Goal: Task Accomplishment & Management: Use online tool/utility

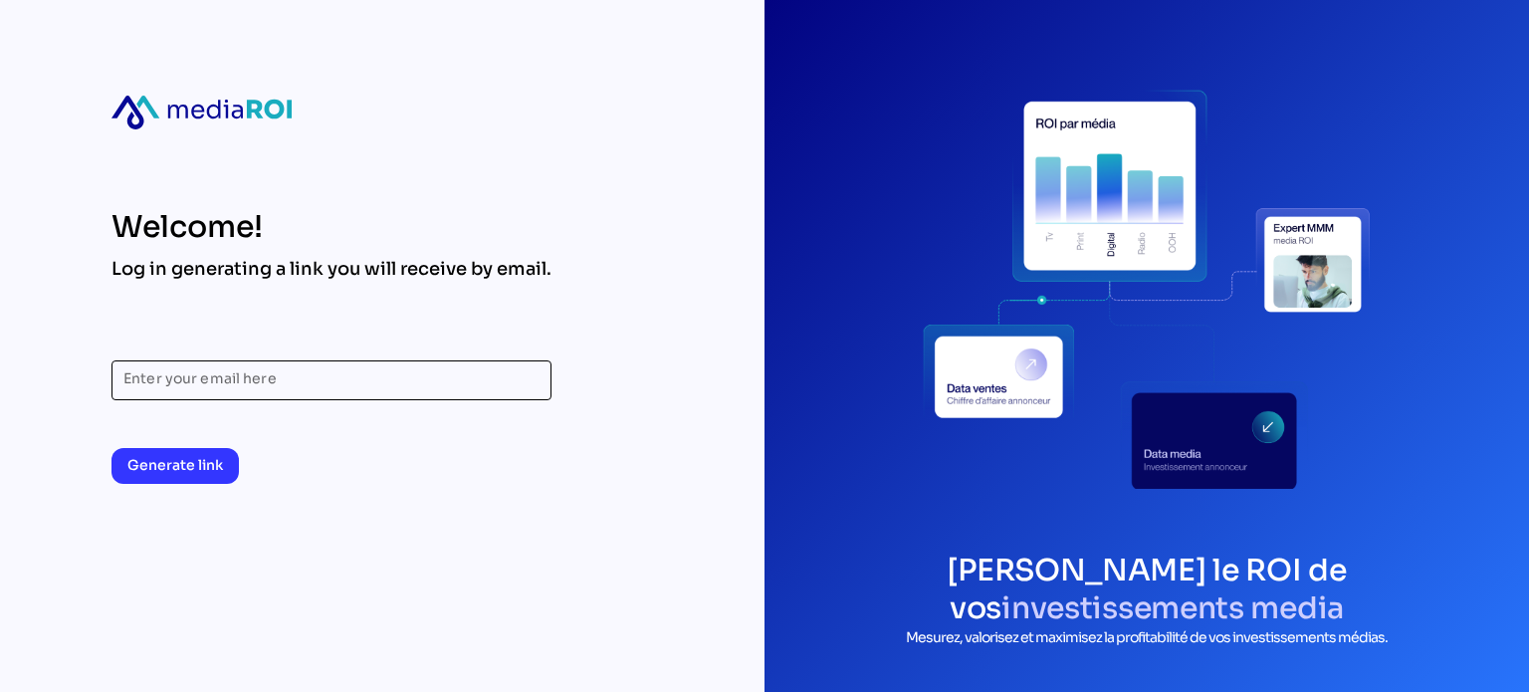
click at [254, 386] on input "Enter your email here" at bounding box center [331, 380] width 416 height 40
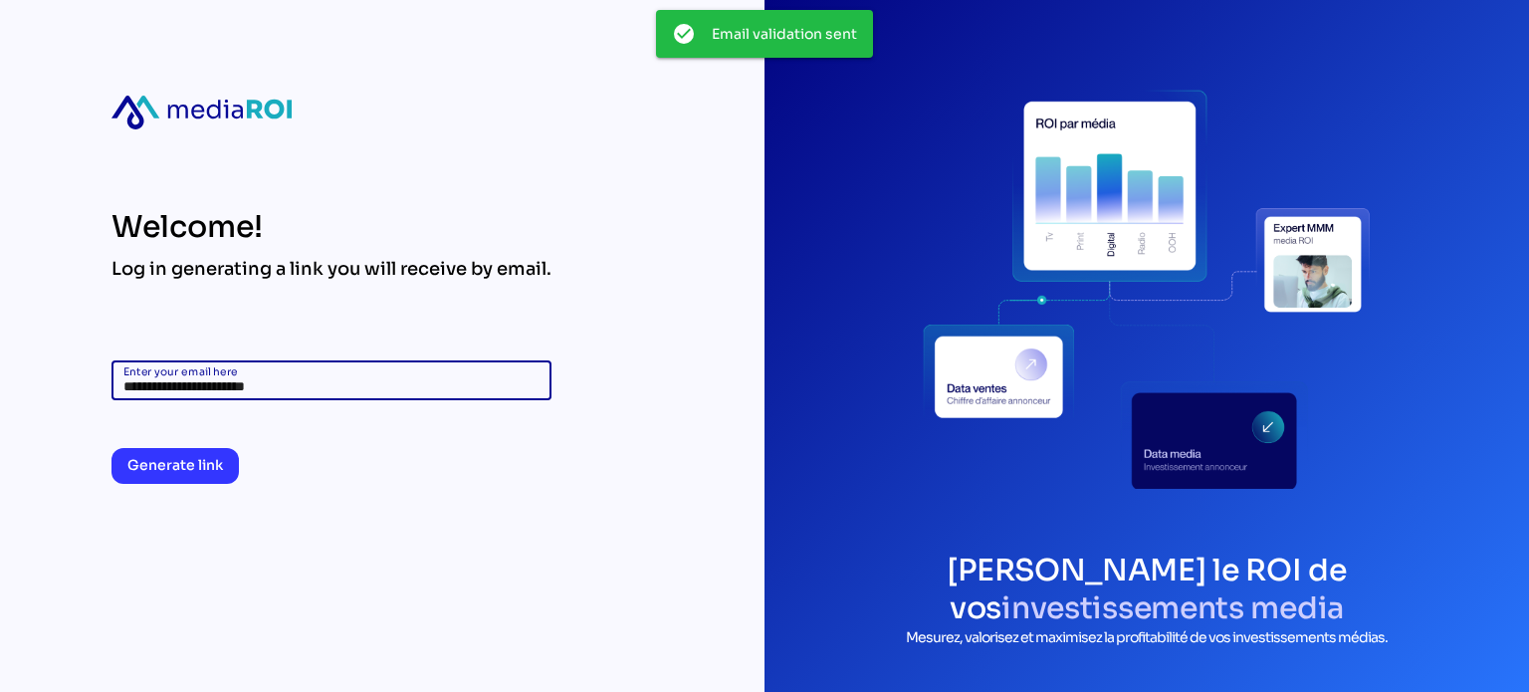
type input "**********"
